Goal: Obtain resource: Obtain resource

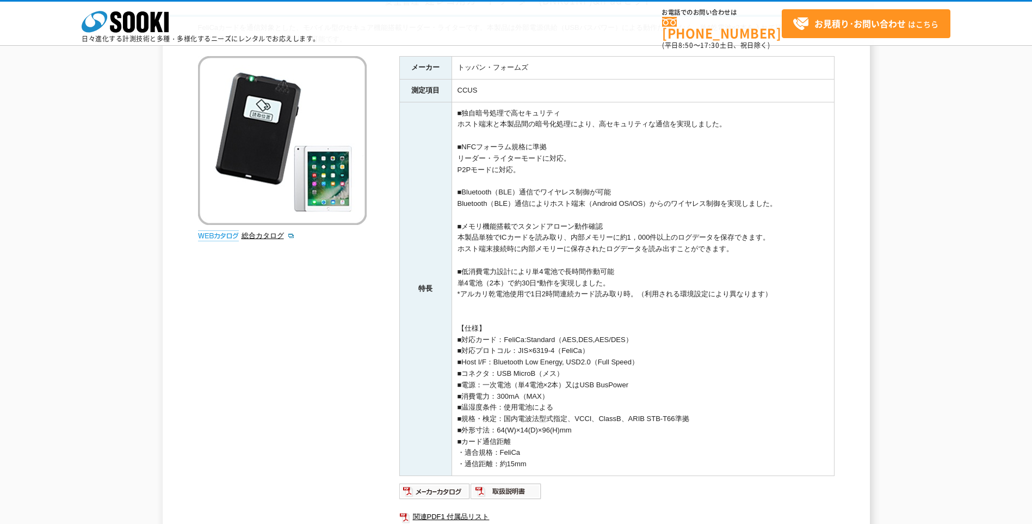
scroll to position [108, 0]
click at [219, 236] on img at bounding box center [218, 234] width 41 height 11
click at [266, 230] on link "総合カタログ" at bounding box center [268, 234] width 53 height 8
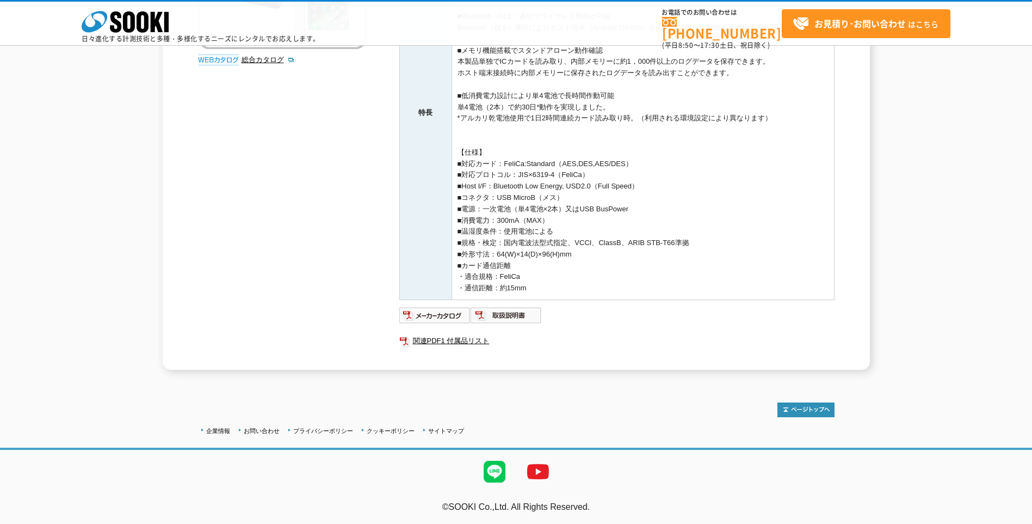
scroll to position [284, 0]
click at [452, 310] on img at bounding box center [434, 314] width 71 height 17
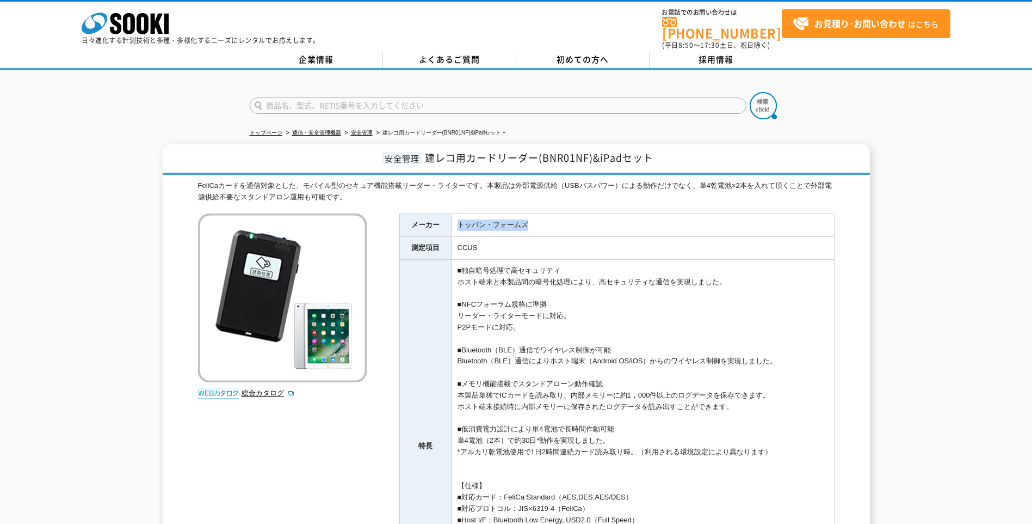
drag, startPoint x: 527, startPoint y: 218, endPoint x: 457, endPoint y: 218, distance: 70.2
click at [457, 218] on td "トッパン・フォームズ" at bounding box center [643, 225] width 383 height 23
drag, startPoint x: 457, startPoint y: 218, endPoint x: 465, endPoint y: 218, distance: 8.2
copy td "トッパン・フォームズ"
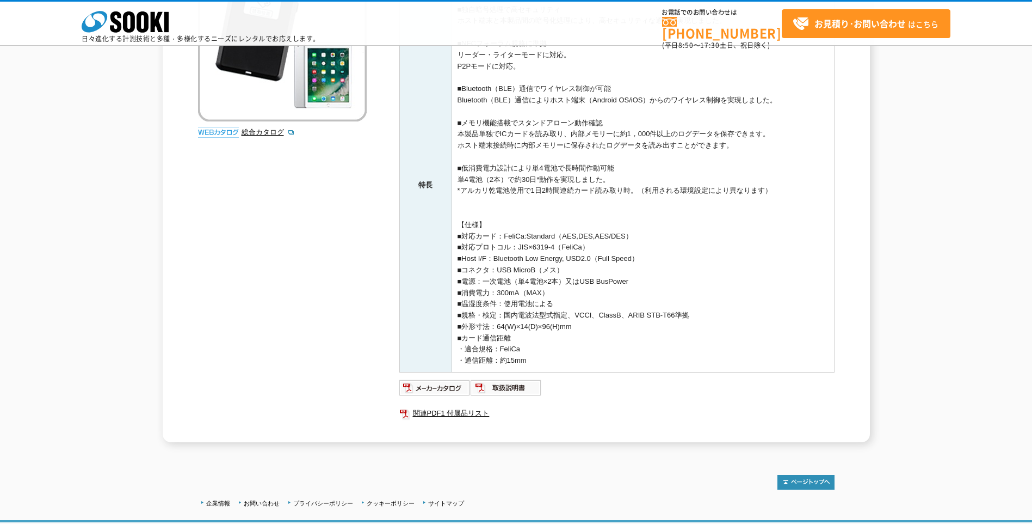
scroll to position [213, 0]
